Goal: Transaction & Acquisition: Download file/media

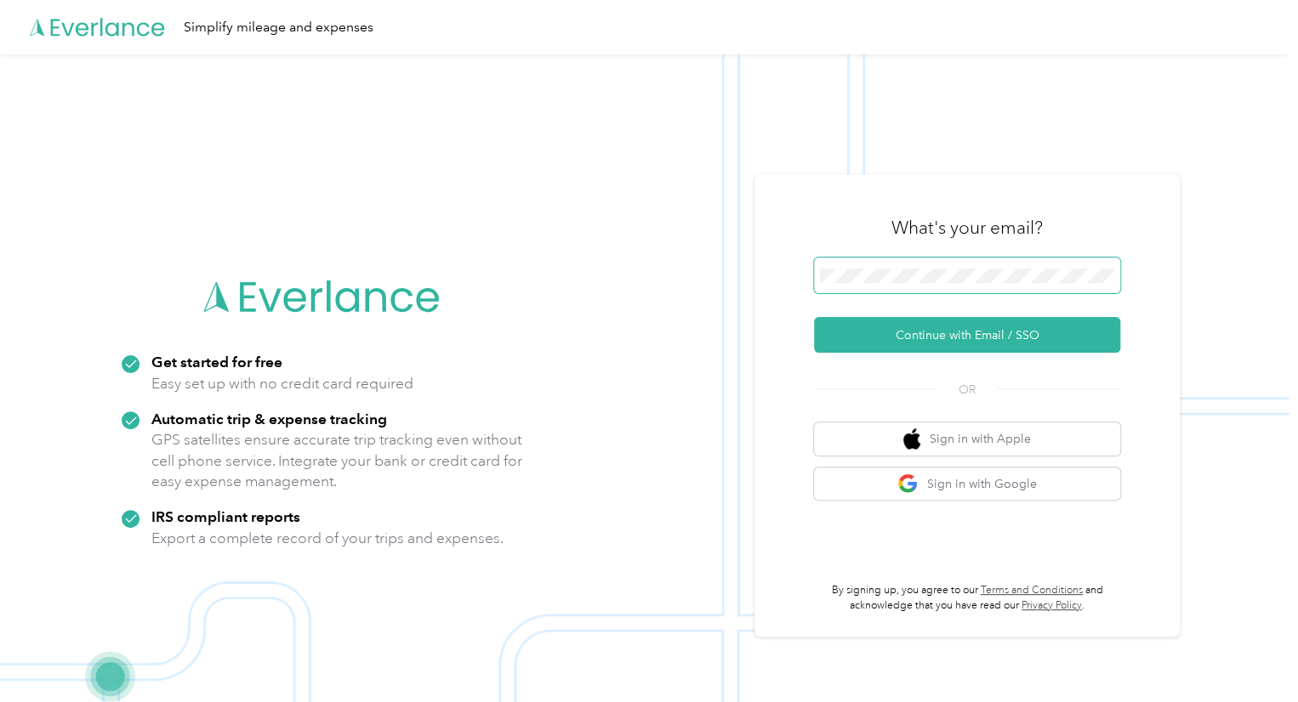
click at [964, 287] on span at bounding box center [967, 276] width 306 height 36
click at [939, 345] on button "Continue with Email / SSO" at bounding box center [967, 335] width 306 height 36
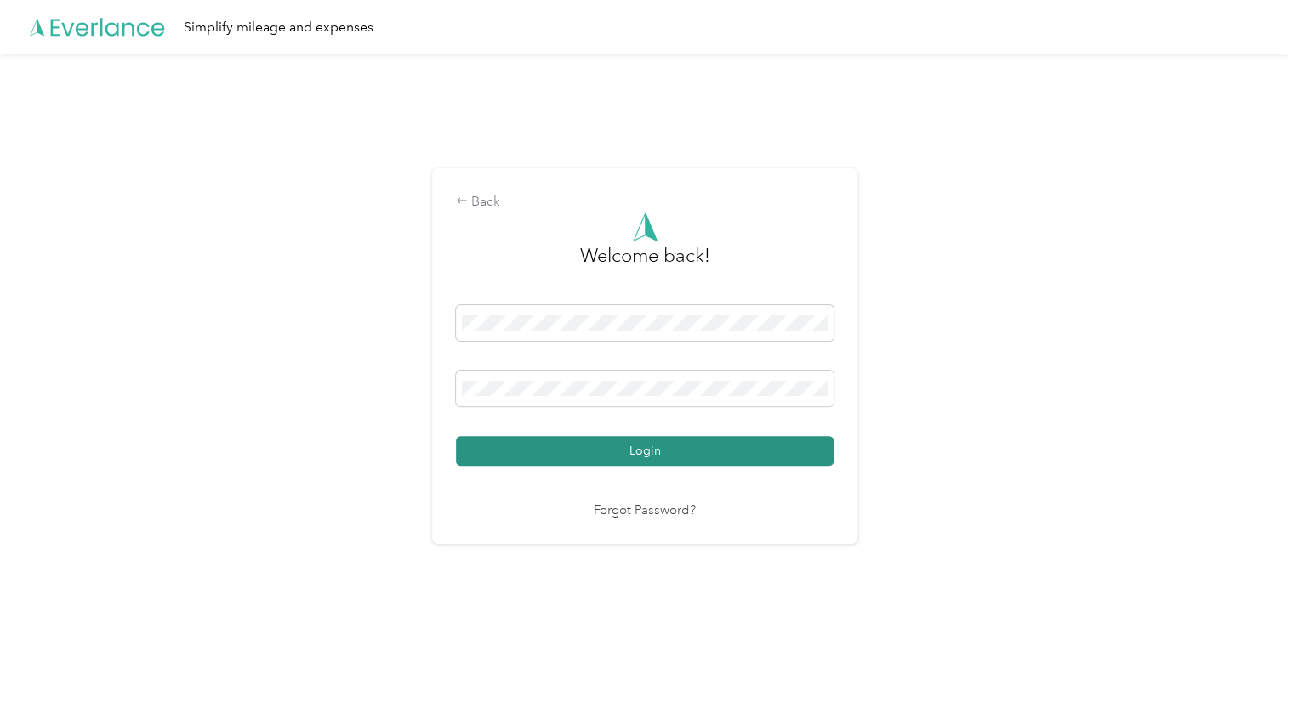
click at [771, 450] on button "Login" at bounding box center [645, 451] width 378 height 30
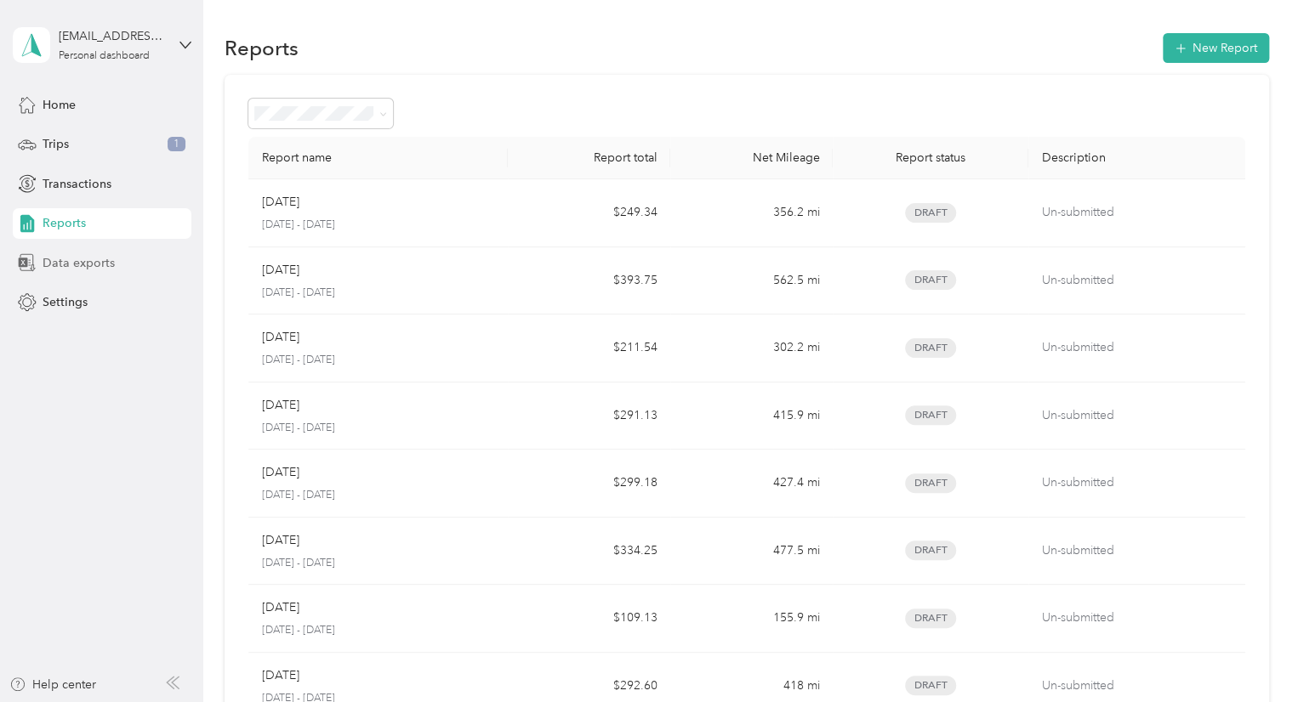
click at [78, 268] on span "Data exports" at bounding box center [79, 263] width 72 height 18
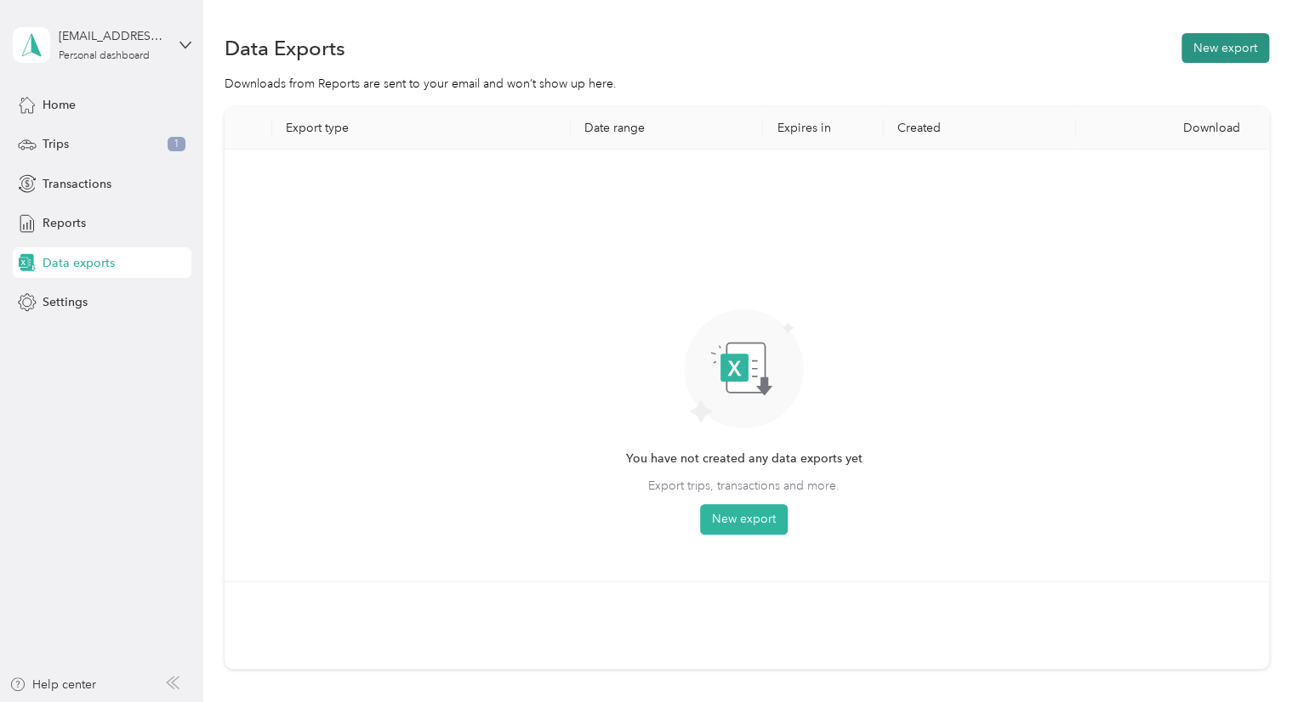
click at [1230, 41] on button "New export" at bounding box center [1225, 48] width 88 height 30
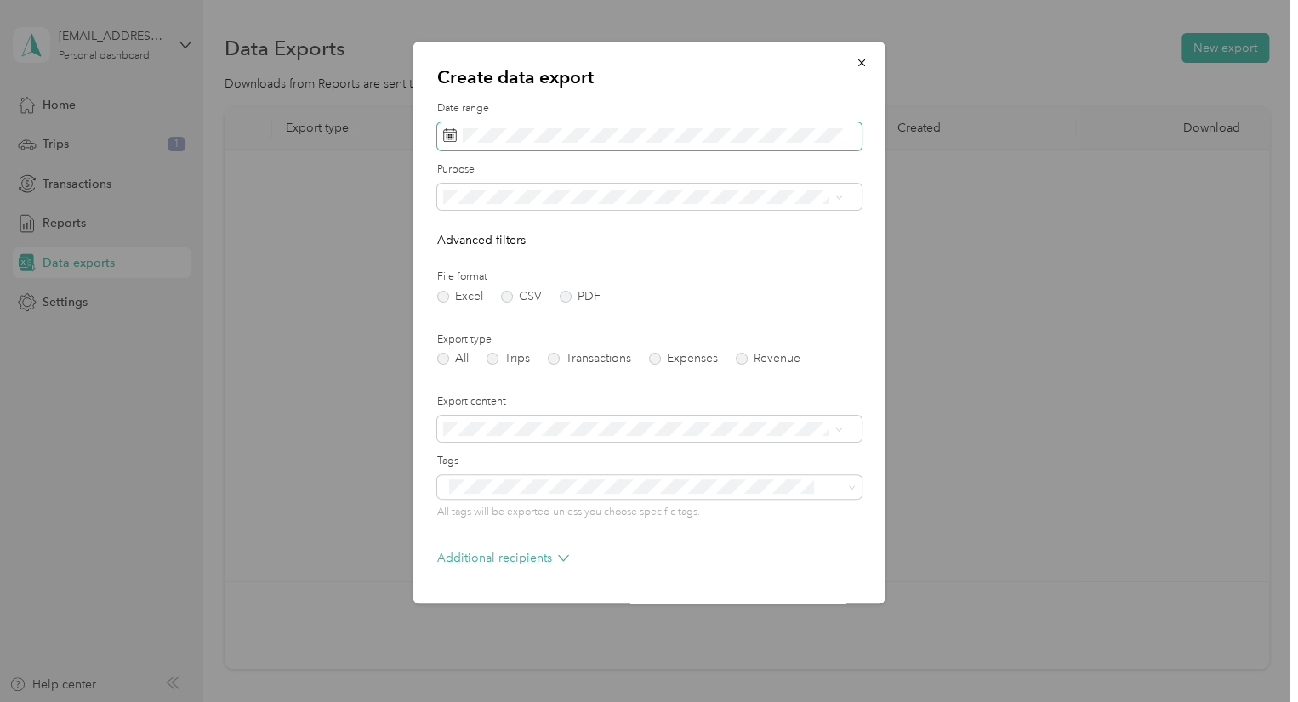
click at [623, 147] on span at bounding box center [649, 136] width 424 height 29
click at [567, 124] on span at bounding box center [649, 136] width 424 height 29
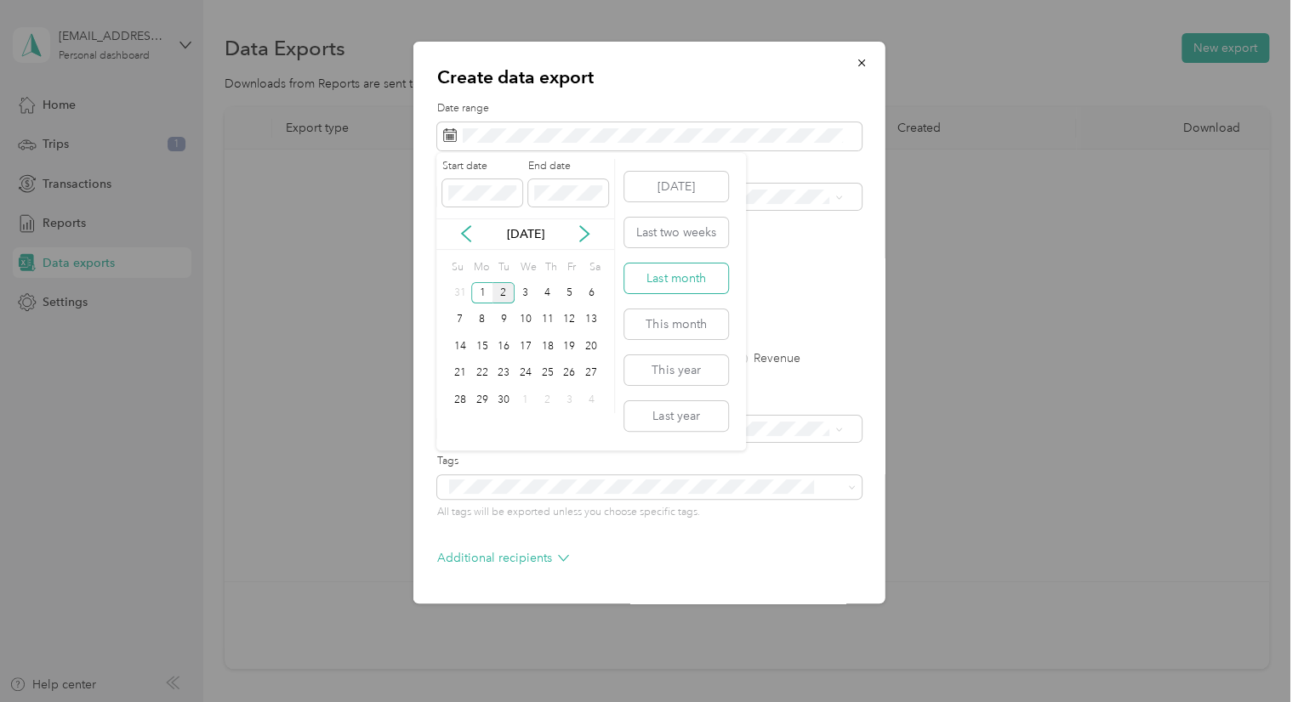
click at [677, 267] on button "Last month" at bounding box center [676, 279] width 104 height 30
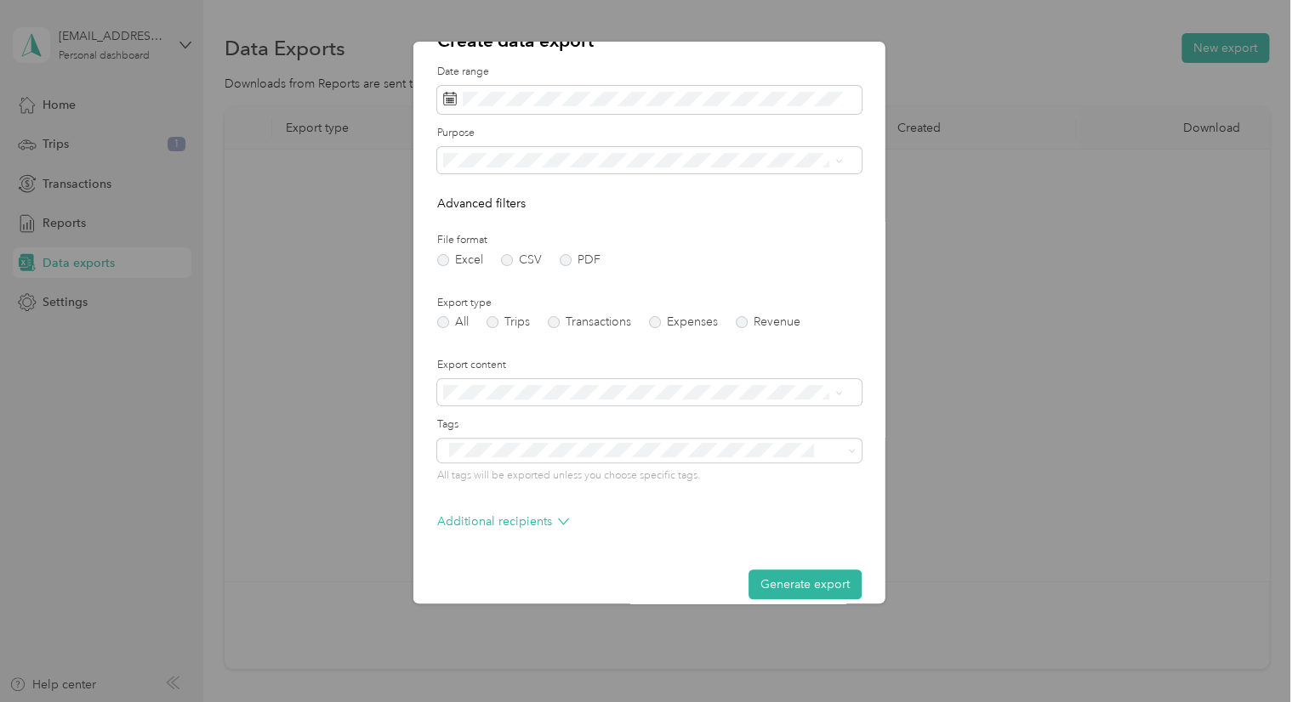
scroll to position [56, 0]
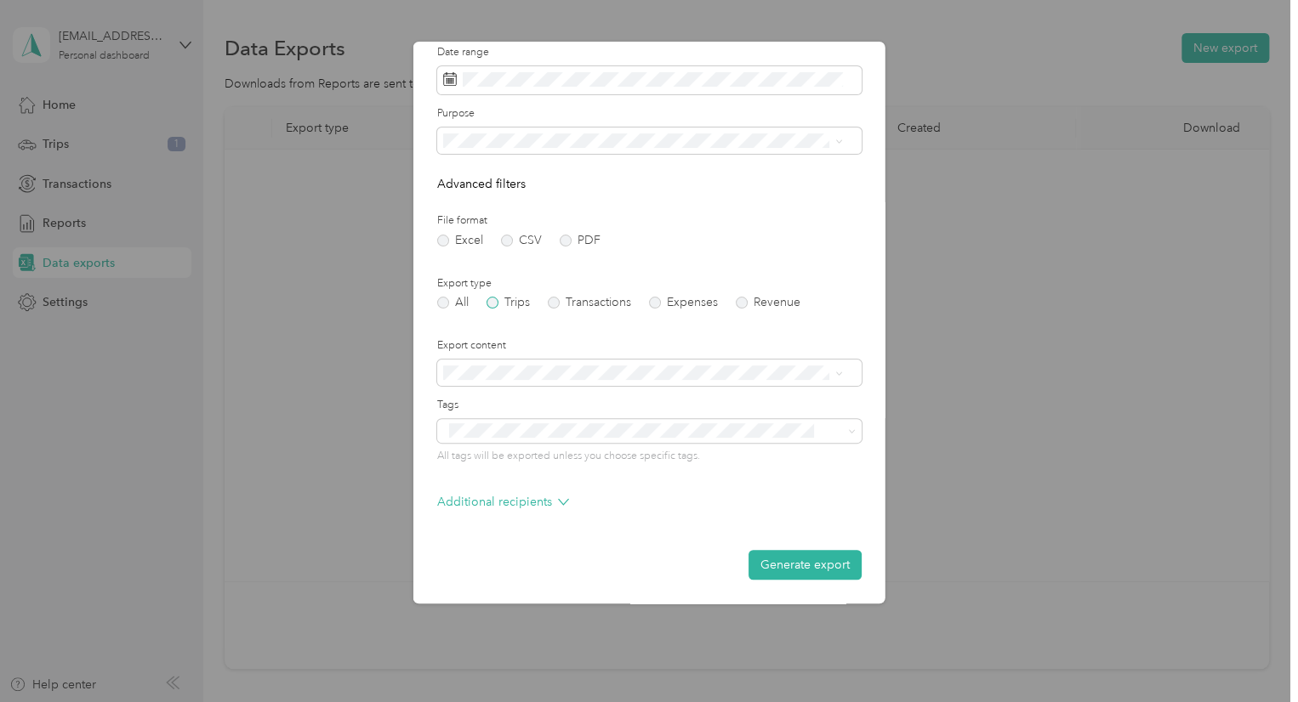
click at [496, 303] on label "Trips" at bounding box center [507, 303] width 43 height 12
click at [790, 553] on button "Generate export" at bounding box center [804, 565] width 113 height 30
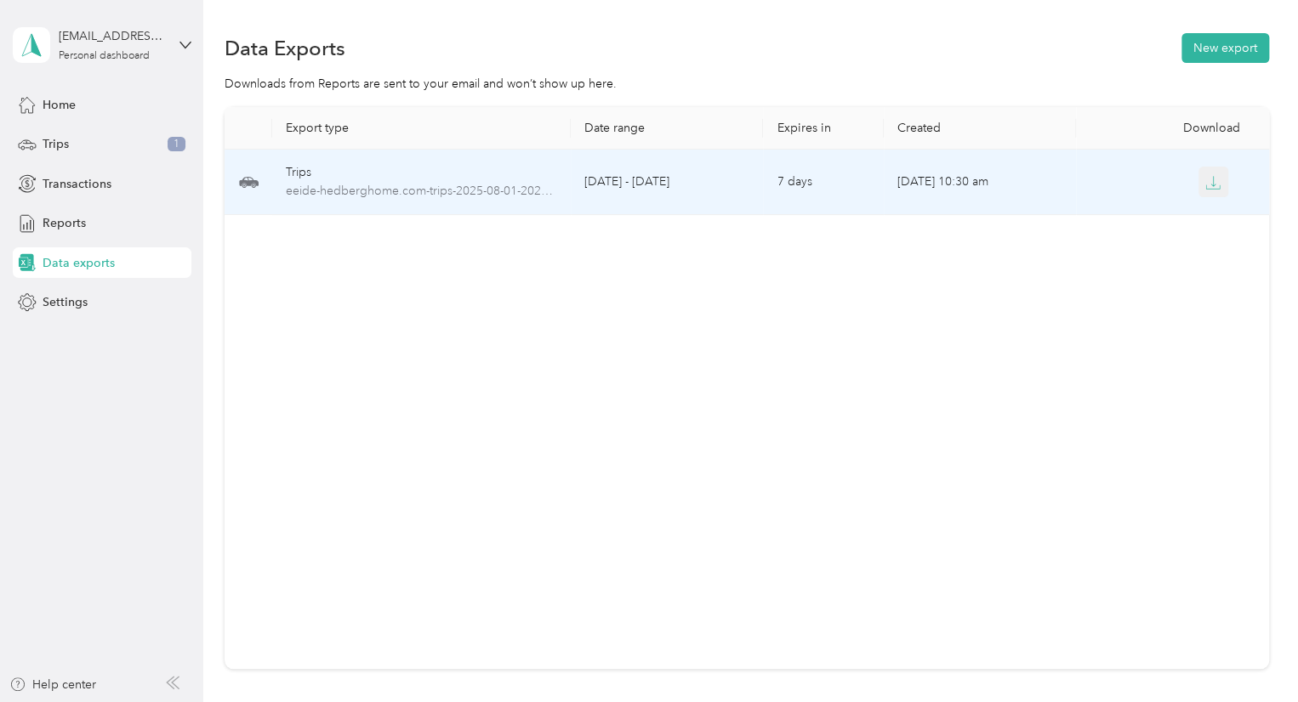
click at [1211, 171] on button "button" at bounding box center [1213, 182] width 31 height 31
